Goal: Task Accomplishment & Management: Use online tool/utility

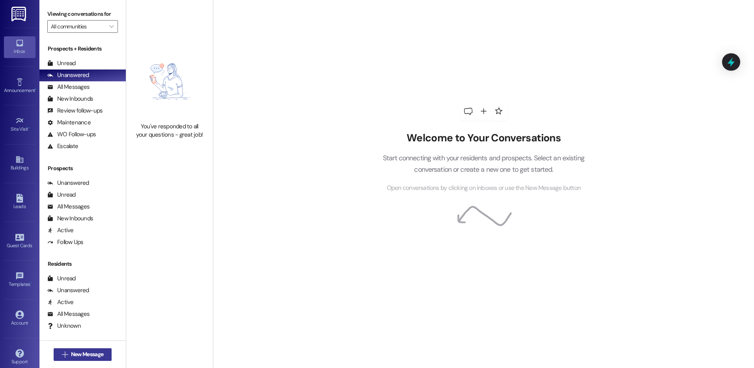
click at [79, 352] on span "New Message" at bounding box center [87, 354] width 32 height 8
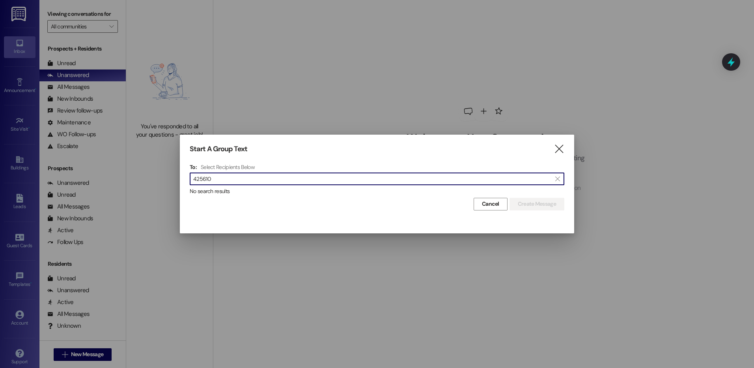
click at [215, 179] on input "425610" at bounding box center [372, 178] width 358 height 11
type input "4256103237"
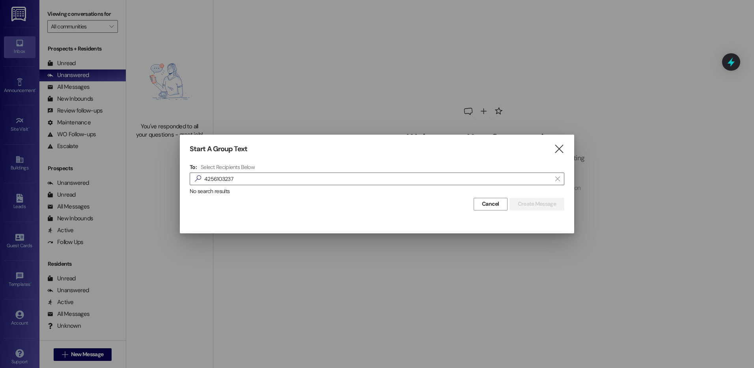
click at [377, 202] on div "Cancel Create Message" at bounding box center [377, 203] width 375 height 15
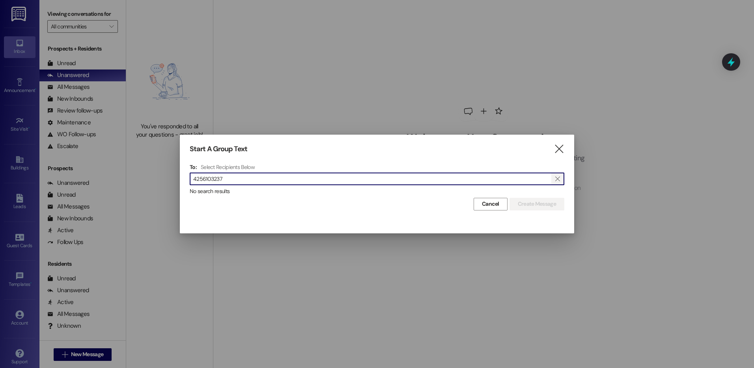
click at [557, 176] on icon "" at bounding box center [558, 179] width 4 height 6
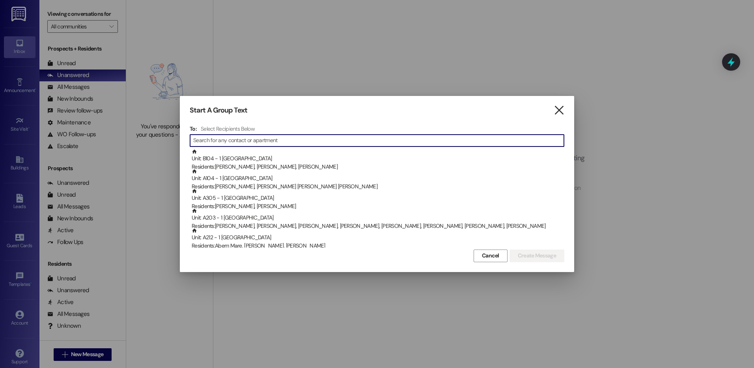
click at [559, 107] on icon "" at bounding box center [559, 110] width 11 height 8
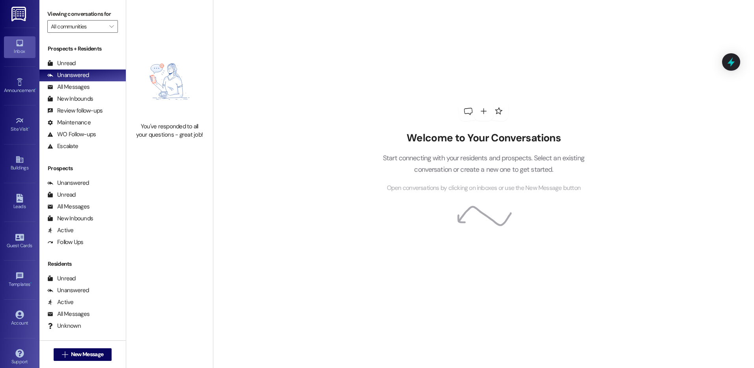
scroll to position [9, 0]
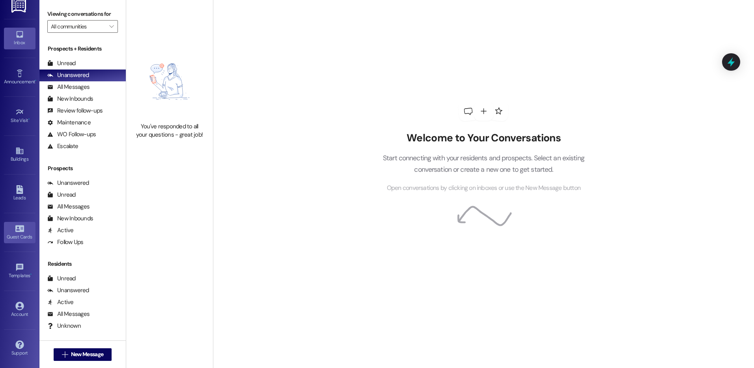
click at [26, 230] on link "Guest Cards" at bounding box center [20, 232] width 32 height 21
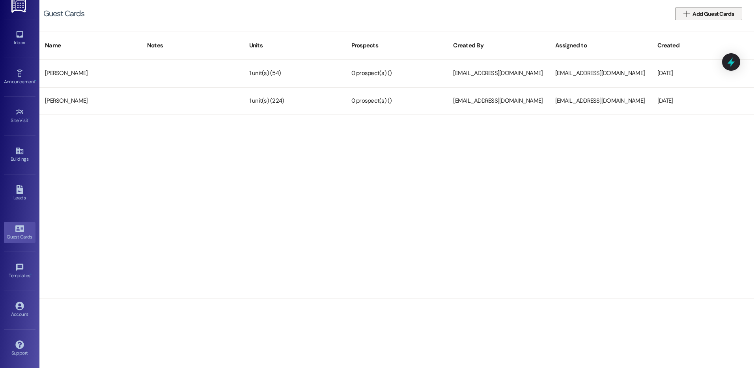
click at [691, 13] on span " Add Guest Cards" at bounding box center [709, 14] width 54 height 8
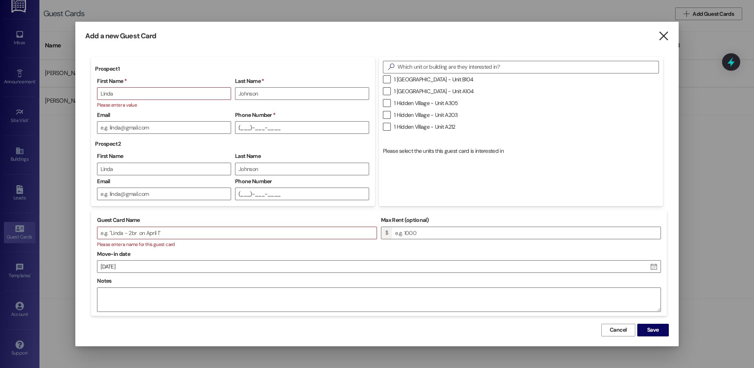
click at [666, 40] on icon "" at bounding box center [664, 36] width 11 height 8
